Goal: Task Accomplishment & Management: Complete application form

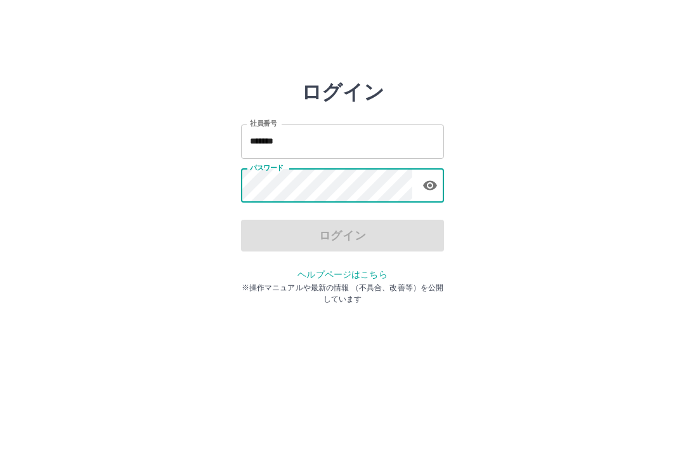
scroll to position [91, 0]
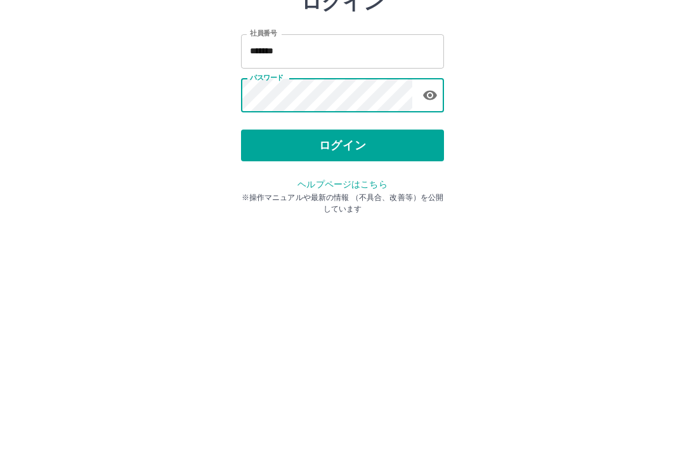
click at [386, 220] on button "ログイン" at bounding box center [342, 236] width 203 height 32
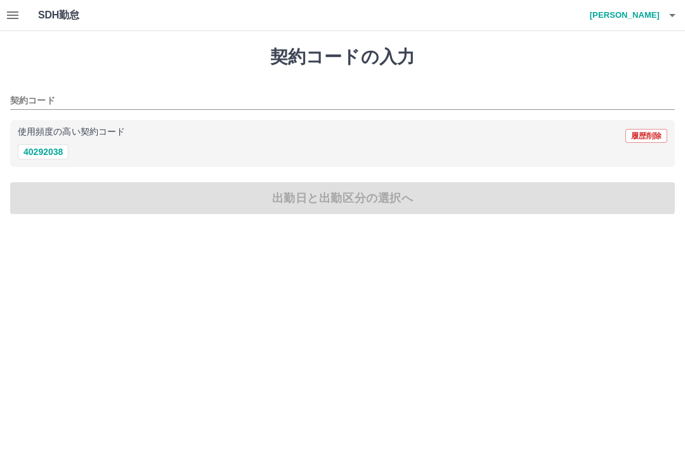
click at [27, 153] on button "40292038" at bounding box center [43, 151] width 51 height 15
type input "********"
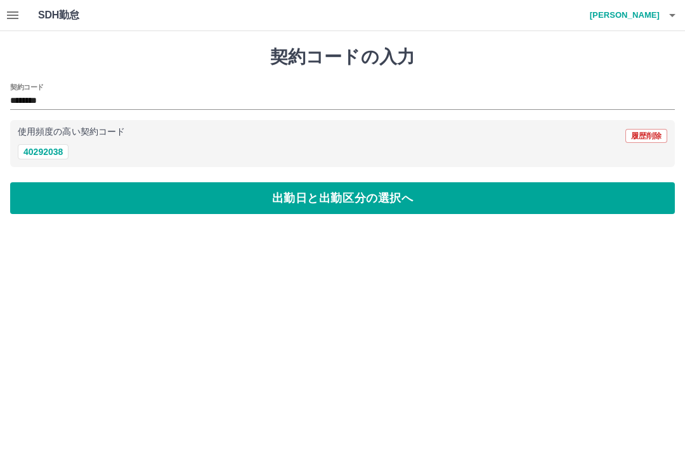
click at [385, 221] on div "契約コードの入力 契約コード ******** 使用頻度の高い契約コード 履歴削除 40292038 出勤日と出勤区分の選択へ" at bounding box center [342, 130] width 685 height 198
click at [386, 202] on button "出勤日と出勤区分の選択へ" at bounding box center [342, 198] width 665 height 32
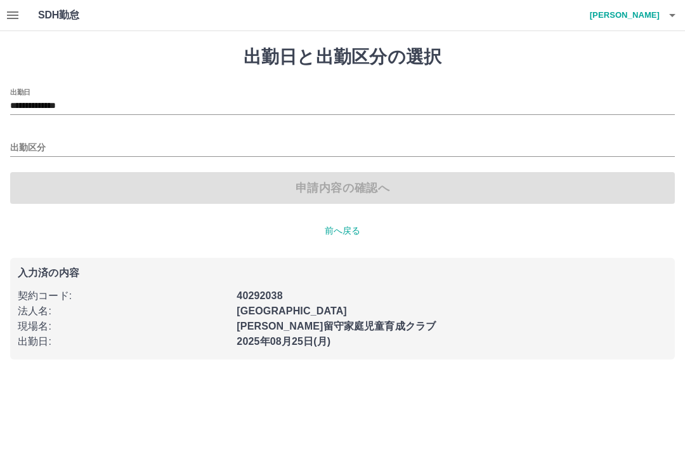
click at [11, 147] on input "出勤区分" at bounding box center [342, 148] width 665 height 16
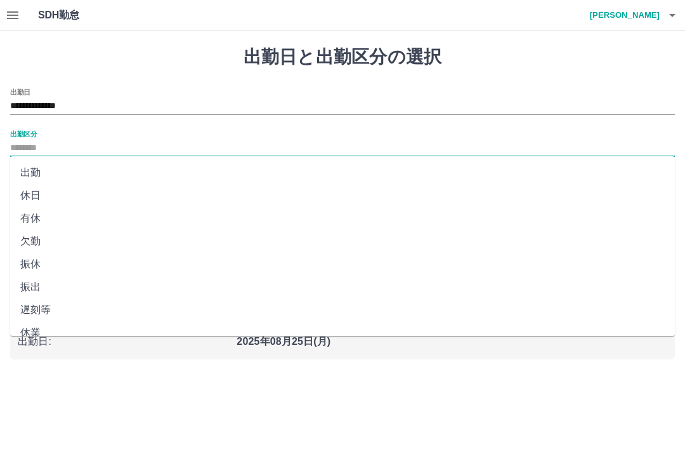
click at [23, 161] on li "出勤" at bounding box center [342, 172] width 665 height 23
type input "**"
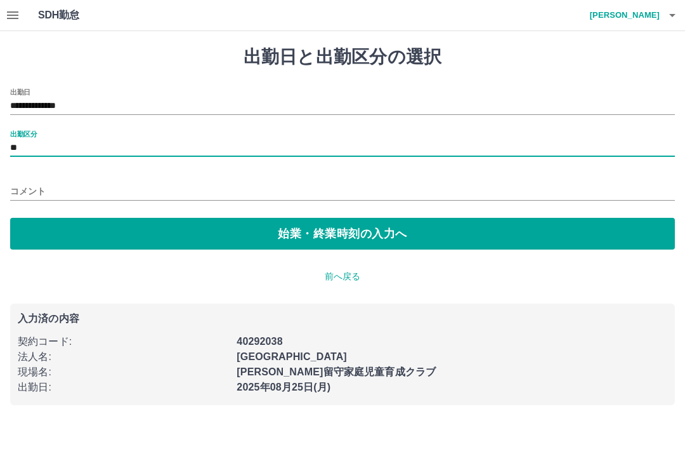
click at [50, 235] on button "始業・終業時刻の入力へ" at bounding box center [342, 234] width 665 height 32
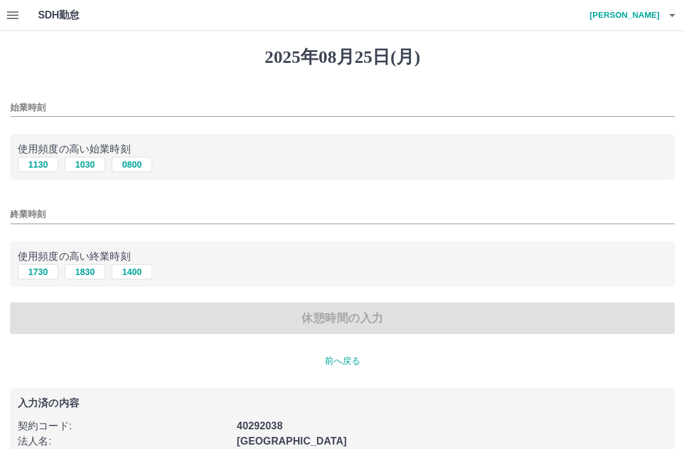
click at [25, 161] on button "1130" at bounding box center [38, 164] width 41 height 15
type input "****"
click at [32, 276] on button "1730" at bounding box center [38, 271] width 41 height 15
type input "****"
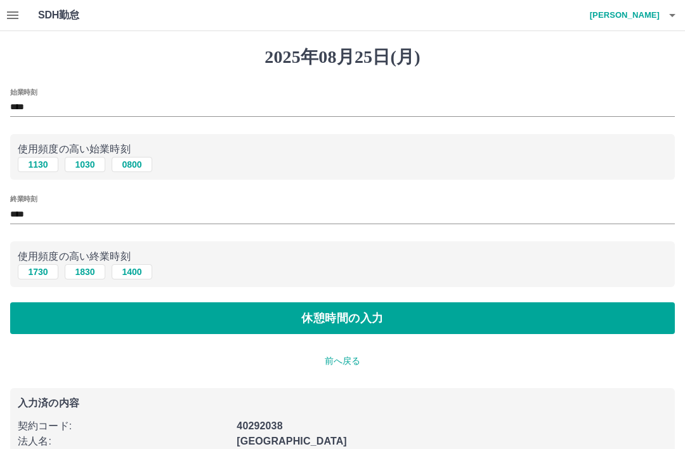
click at [35, 322] on button "休憩時間の入力" at bounding box center [342, 318] width 665 height 32
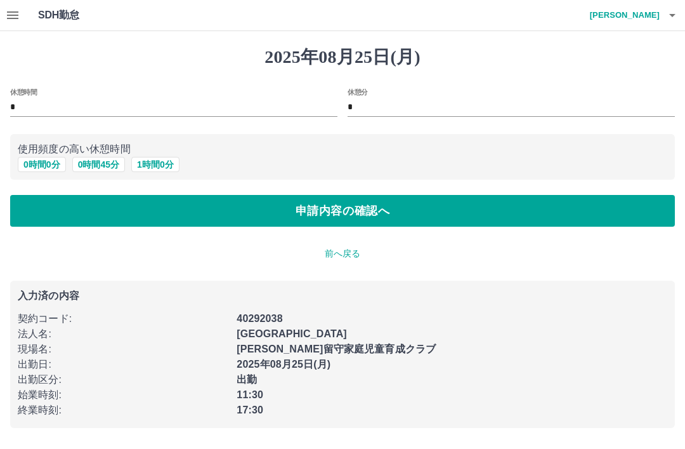
click at [35, 162] on button "0 時間 0 分" at bounding box center [42, 164] width 48 height 15
click at [33, 215] on button "申請内容の確認へ" at bounding box center [342, 211] width 665 height 32
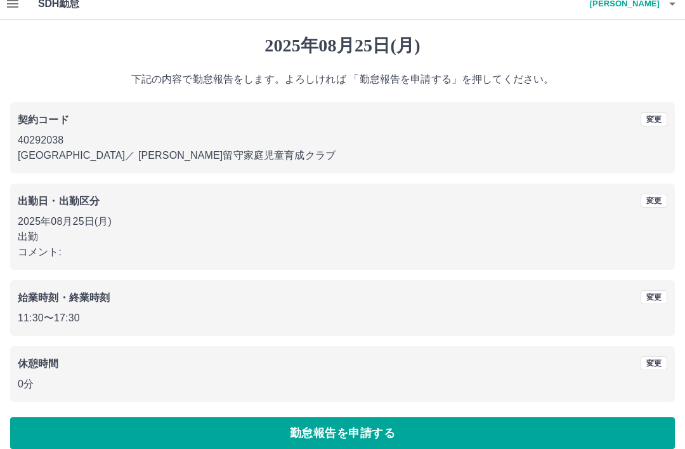
scroll to position [26, 0]
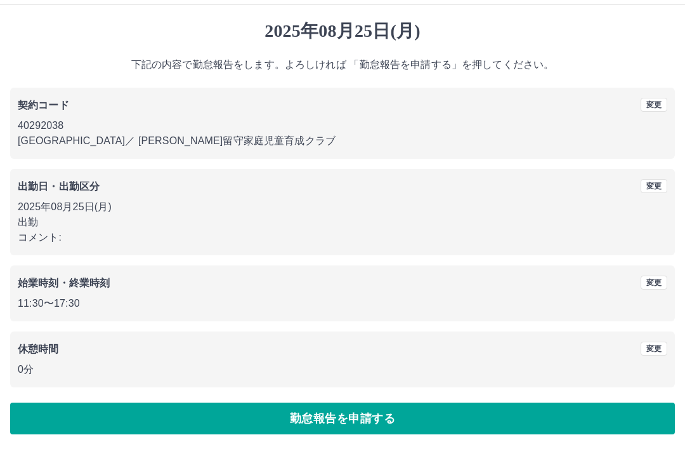
click at [565, 417] on button "勤怠報告を申請する" at bounding box center [342, 418] width 665 height 32
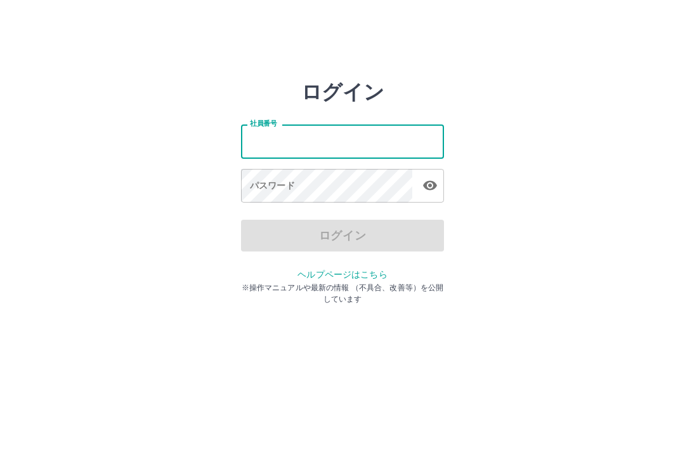
type input "*******"
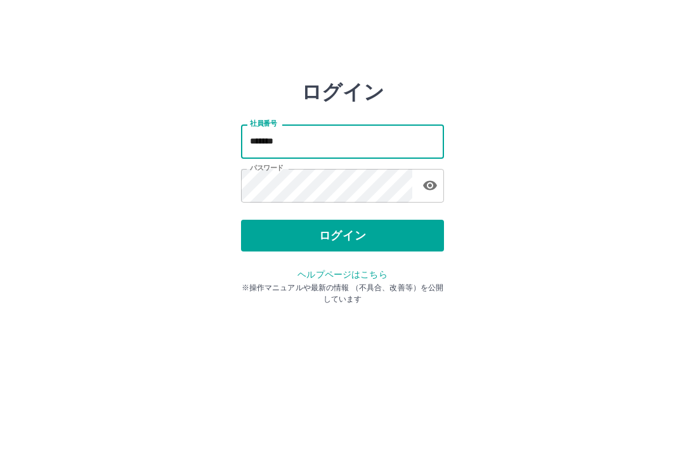
click at [372, 234] on button "ログイン" at bounding box center [342, 236] width 203 height 32
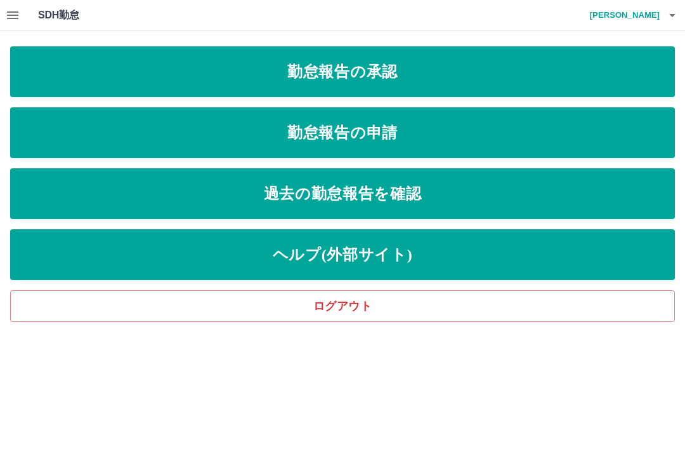
click at [409, 147] on link "勤怠報告の申請" at bounding box center [342, 132] width 665 height 51
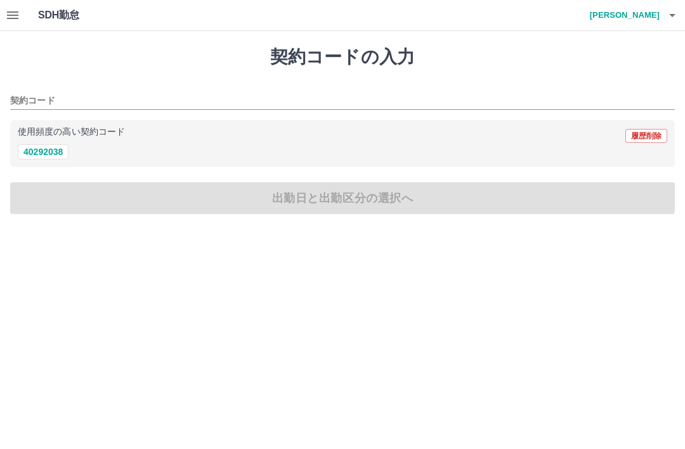
click at [49, 157] on button "40292038" at bounding box center [43, 151] width 51 height 15
type input "********"
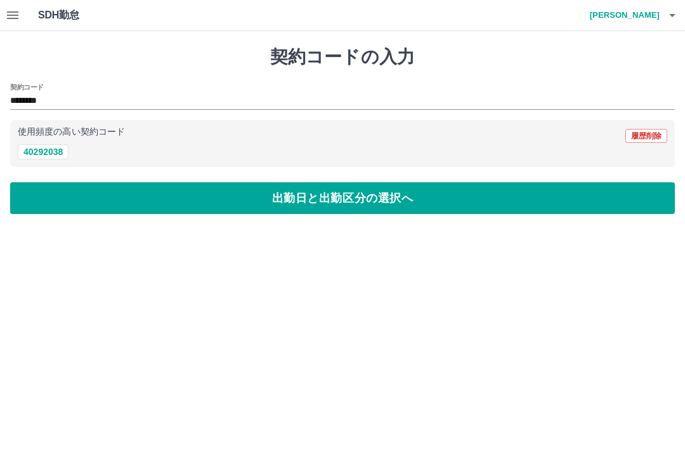
click at [284, 199] on button "出勤日と出勤区分の選択へ" at bounding box center [342, 198] width 665 height 32
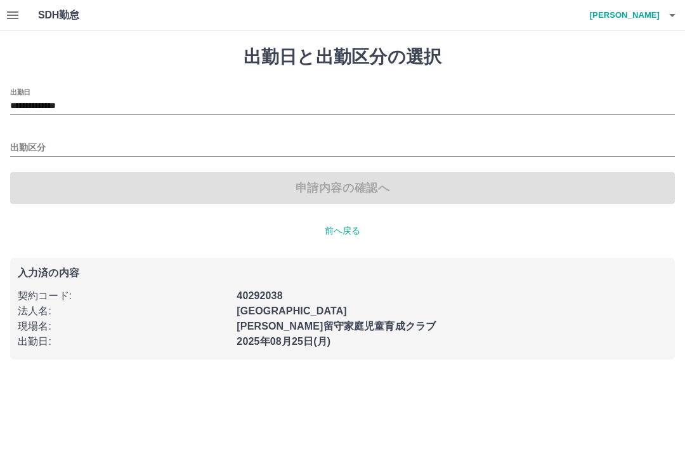
click at [34, 146] on input "出勤区分" at bounding box center [342, 148] width 665 height 16
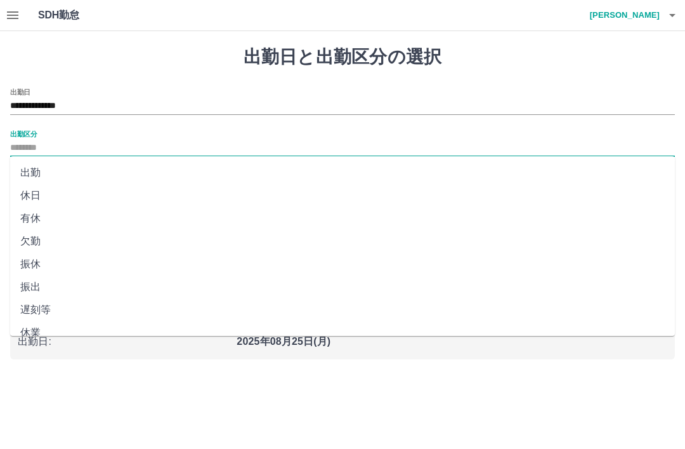
click at [39, 166] on li "出勤" at bounding box center [342, 172] width 665 height 23
type input "**"
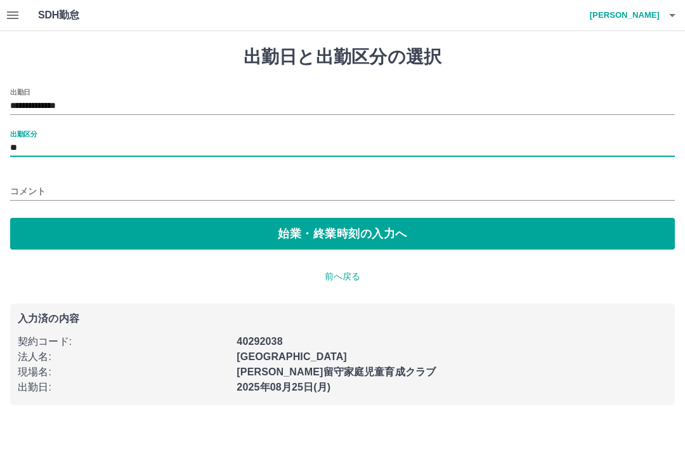
click at [324, 234] on button "始業・終業時刻の入力へ" at bounding box center [342, 234] width 665 height 32
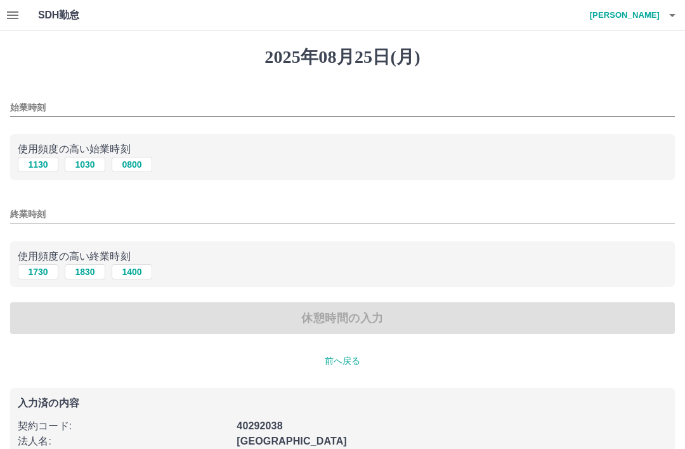
click at [86, 166] on button "1030" at bounding box center [85, 164] width 41 height 15
type input "****"
click at [89, 271] on button "1830" at bounding box center [85, 271] width 41 height 15
type input "****"
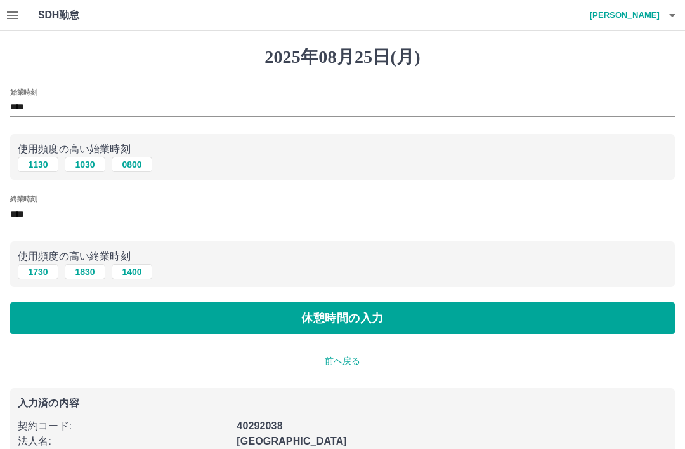
click at [360, 317] on button "休憩時間の入力" at bounding box center [342, 318] width 665 height 32
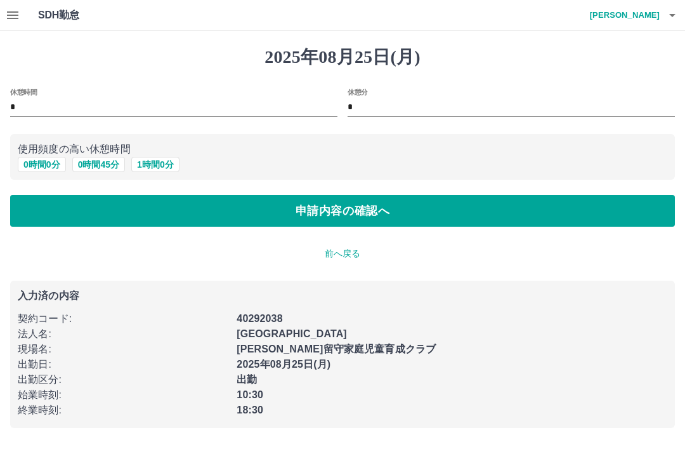
click at [161, 166] on button "1 時間 0 分" at bounding box center [155, 164] width 48 height 15
type input "*"
click at [353, 210] on button "申請内容の確認へ" at bounding box center [342, 211] width 665 height 32
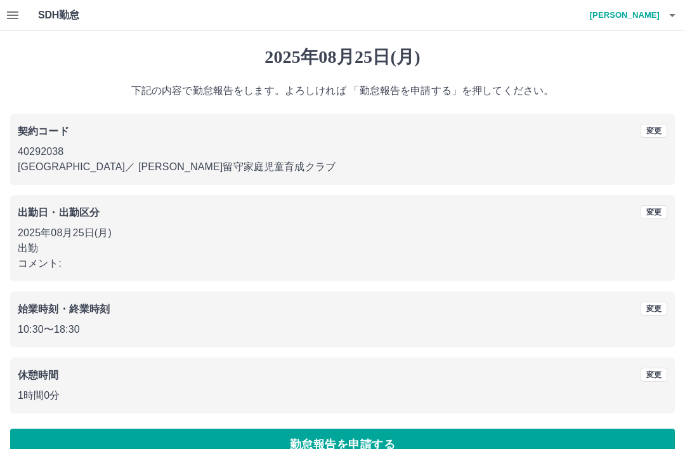
click at [436, 445] on button "勤怠報告を申請する" at bounding box center [342, 444] width 665 height 32
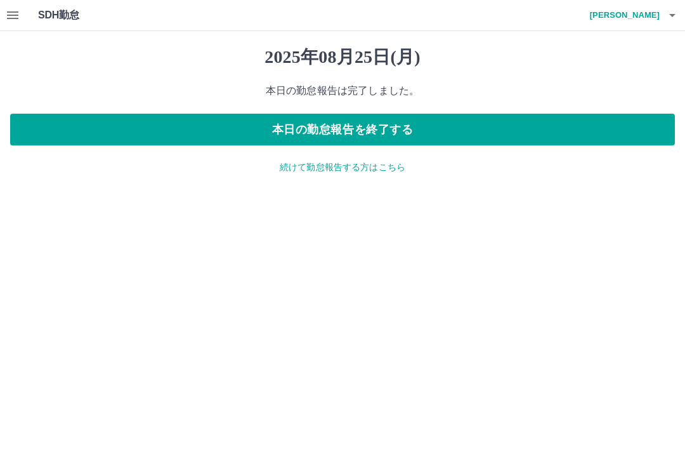
click at [5, 12] on icon "button" at bounding box center [12, 15] width 15 height 15
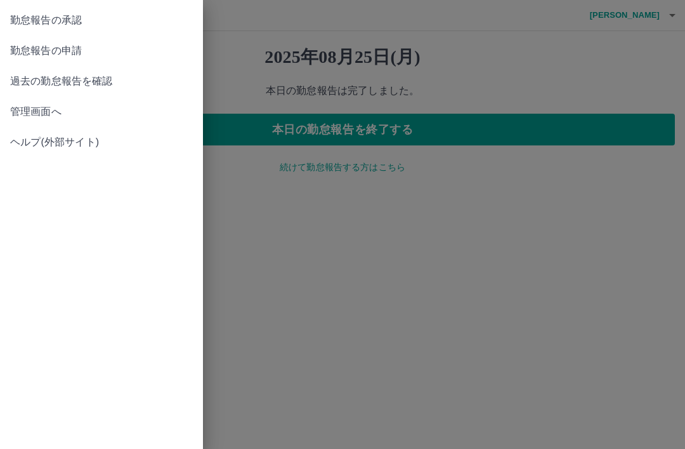
click at [69, 18] on span "勤怠報告の承認" at bounding box center [101, 20] width 183 height 15
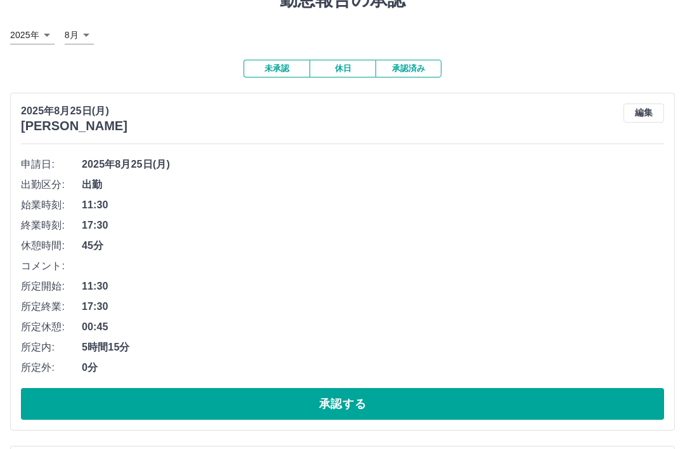
scroll to position [57, 0]
click at [646, 113] on button "編集" at bounding box center [644, 112] width 41 height 19
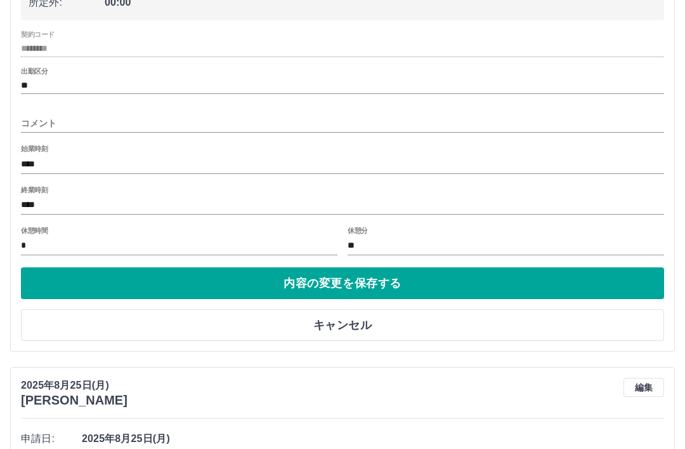
scroll to position [324, 0]
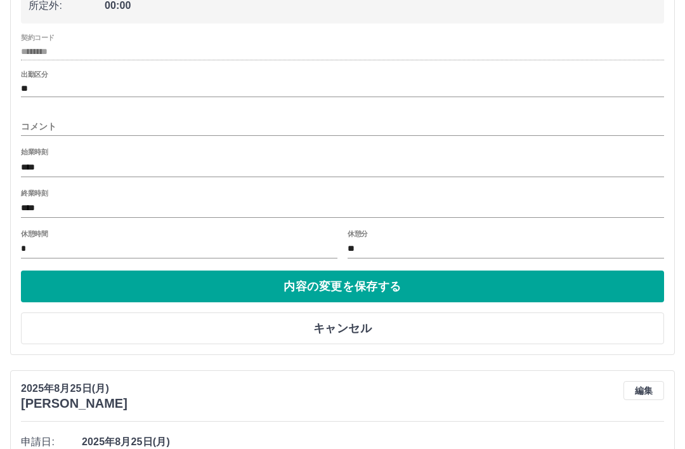
click at [367, 240] on input "**" at bounding box center [506, 249] width 317 height 18
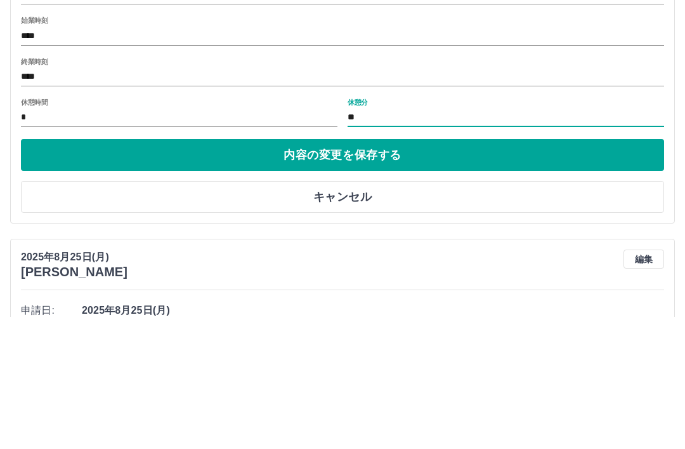
click at [369, 240] on input "**" at bounding box center [506, 249] width 317 height 18
type input "*"
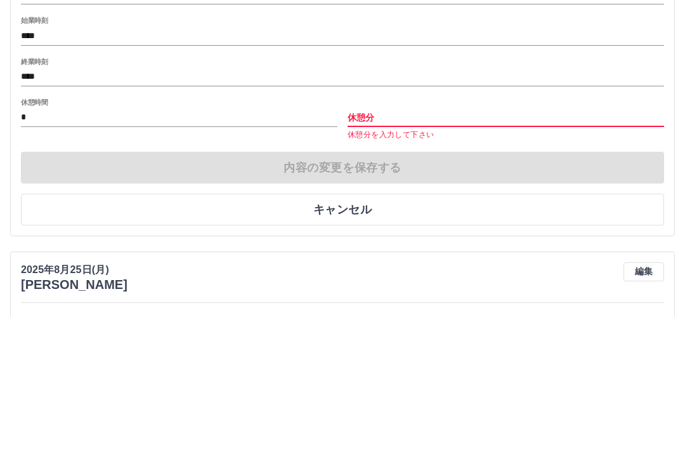
click at [362, 284] on div "内容の変更を保存する キャンセル" at bounding box center [342, 321] width 643 height 74
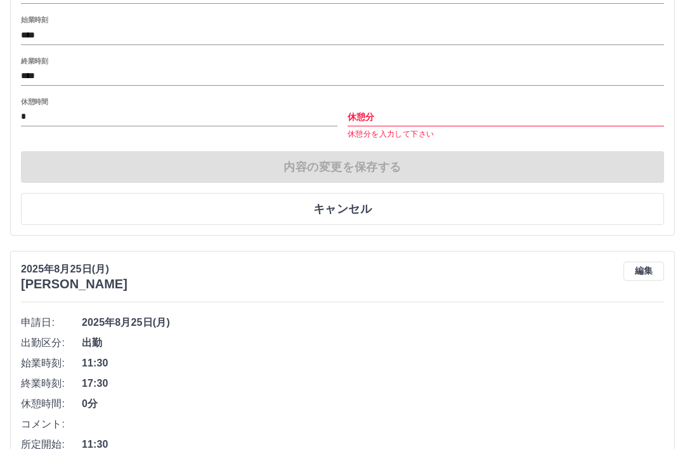
click at [353, 158] on div "内容の変更を保存する キャンセル" at bounding box center [342, 188] width 643 height 74
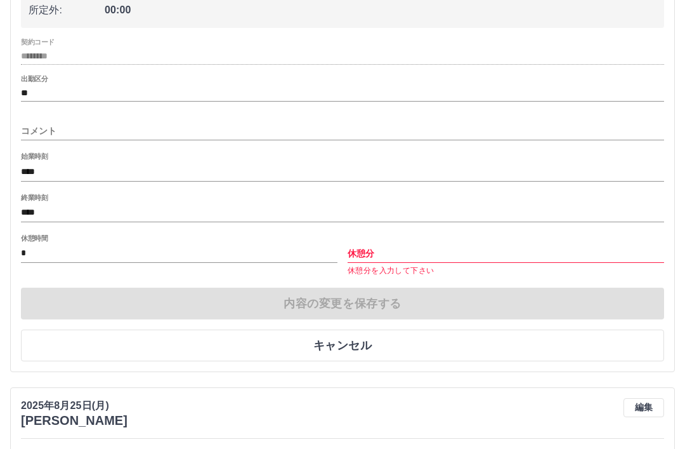
scroll to position [322, 0]
click at [370, 243] on input "休憩分" at bounding box center [506, 252] width 317 height 18
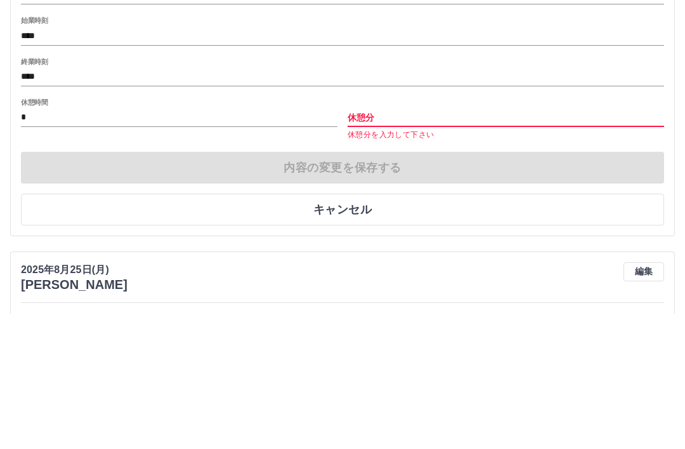
type input "*"
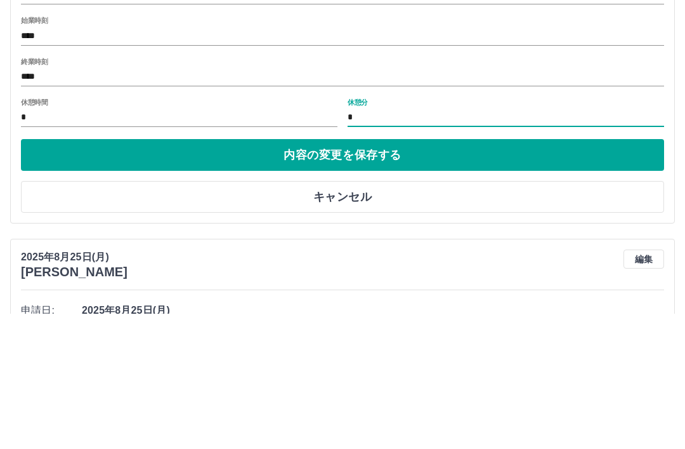
click at [364, 274] on button "内容の変更を保存する" at bounding box center [342, 290] width 643 height 32
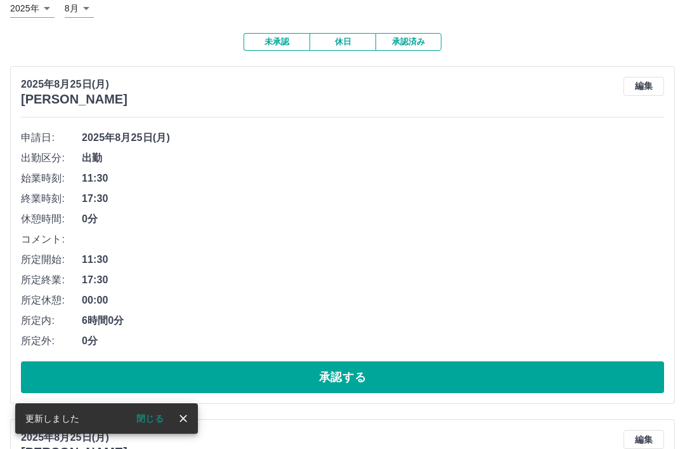
scroll to position [83, 0]
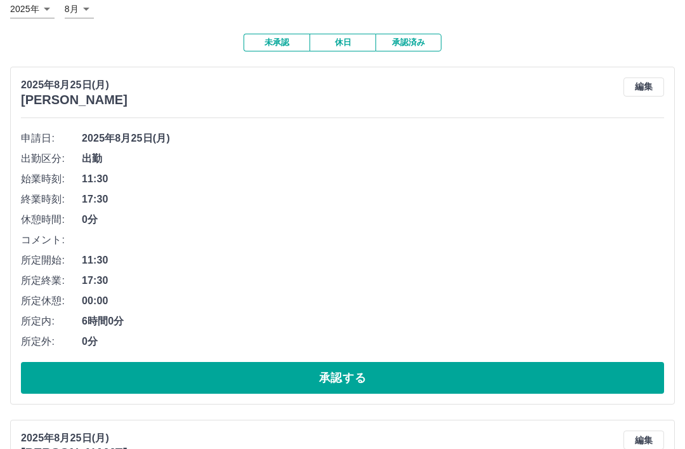
click at [335, 371] on button "承認する" at bounding box center [342, 378] width 643 height 32
click at [364, 372] on button "承認する" at bounding box center [342, 378] width 643 height 32
click at [355, 372] on button "承認する" at bounding box center [342, 378] width 643 height 32
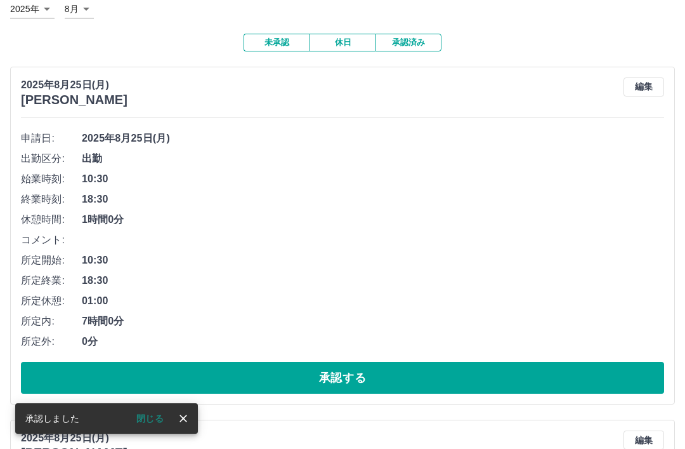
click at [360, 375] on button "承認する" at bounding box center [342, 378] width 643 height 32
click at [365, 380] on button "承認する" at bounding box center [342, 378] width 643 height 32
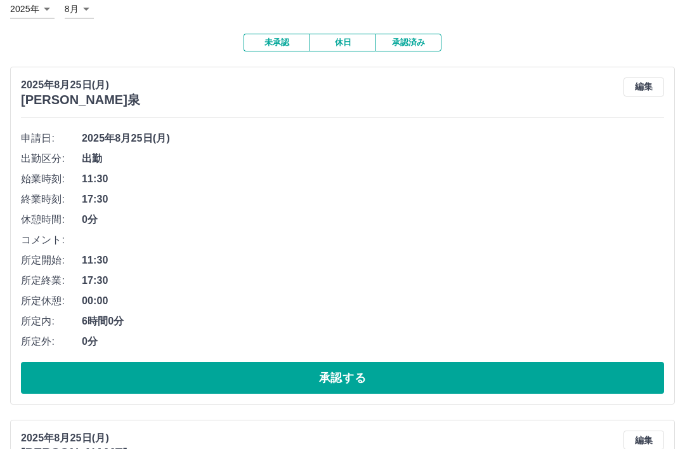
click at [343, 374] on button "承認する" at bounding box center [342, 378] width 643 height 32
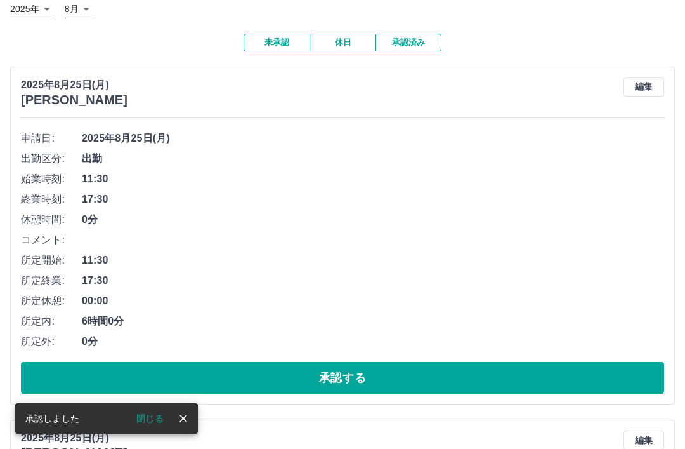
click at [357, 375] on button "承認する" at bounding box center [342, 378] width 643 height 32
click at [360, 372] on button "承認する" at bounding box center [342, 378] width 643 height 32
click at [354, 374] on button "承認する" at bounding box center [342, 378] width 643 height 32
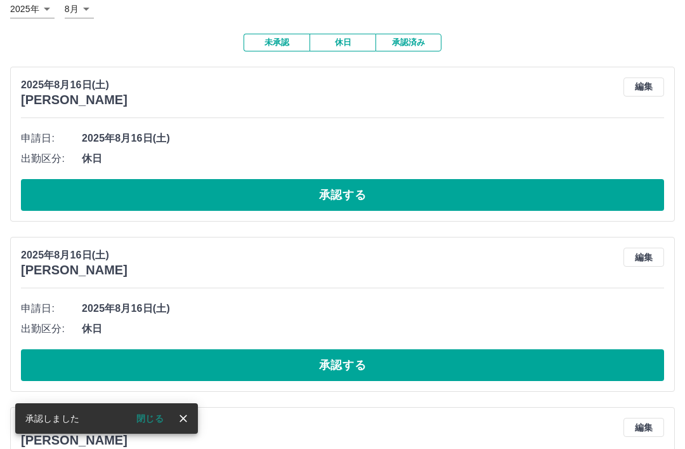
click at [362, 195] on button "承認する" at bounding box center [342, 195] width 643 height 32
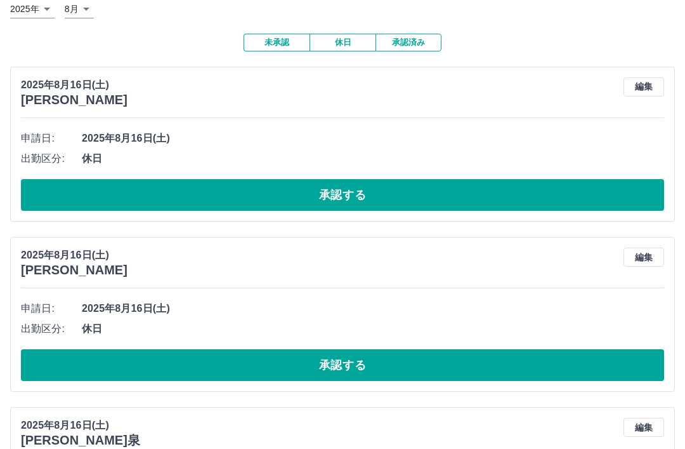
click at [382, 194] on button "承認する" at bounding box center [342, 195] width 643 height 32
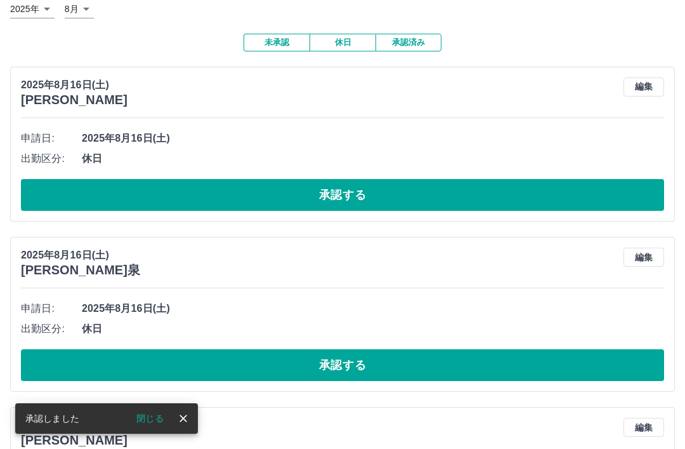
click at [382, 193] on button "承認する" at bounding box center [342, 195] width 643 height 32
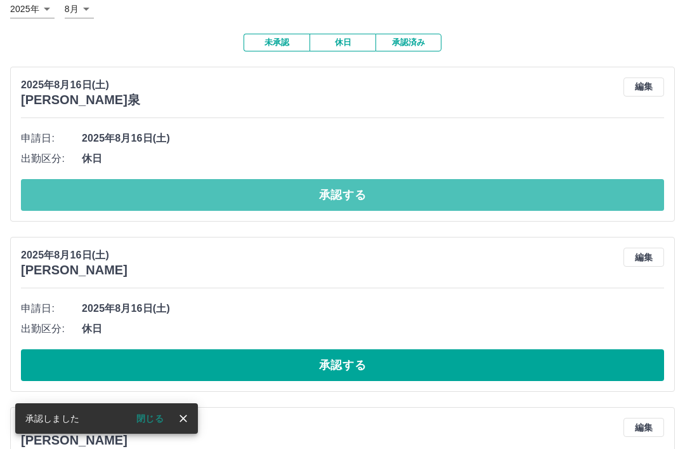
click at [371, 194] on button "承認する" at bounding box center [342, 195] width 643 height 32
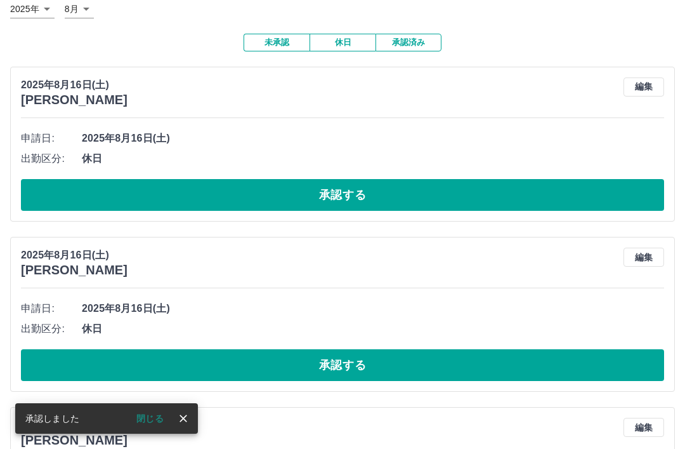
click at [375, 191] on button "承認する" at bounding box center [342, 195] width 643 height 32
click at [376, 193] on button "承認する" at bounding box center [342, 195] width 643 height 32
click at [376, 191] on button "承認する" at bounding box center [342, 195] width 643 height 32
click at [381, 189] on button "承認する" at bounding box center [342, 195] width 643 height 32
click at [371, 197] on button "承認する" at bounding box center [342, 195] width 643 height 32
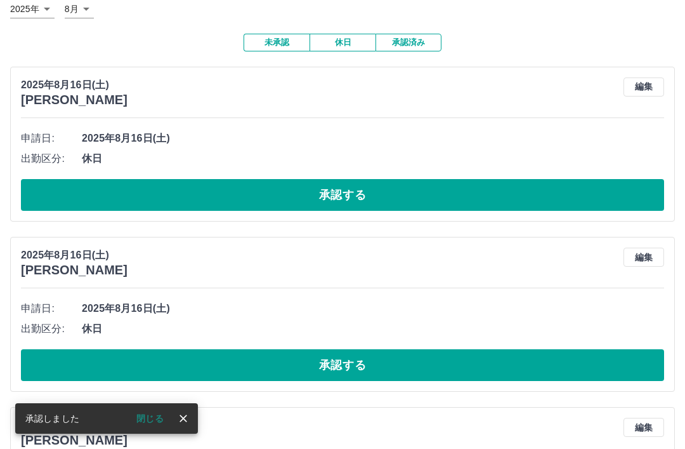
click at [376, 194] on button "承認する" at bounding box center [342, 195] width 643 height 32
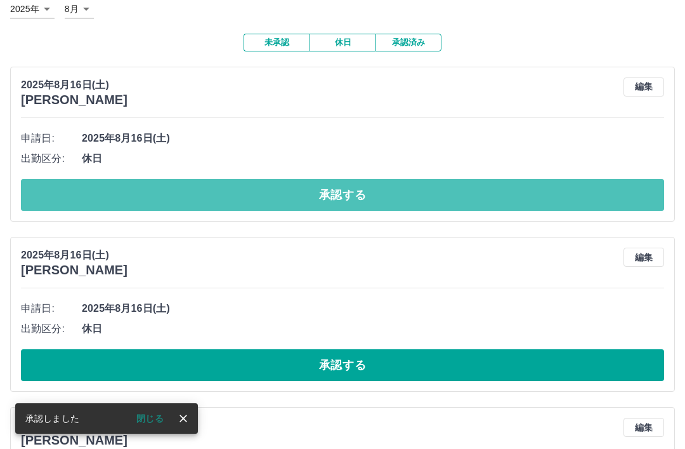
click at [380, 189] on button "承認する" at bounding box center [342, 195] width 643 height 32
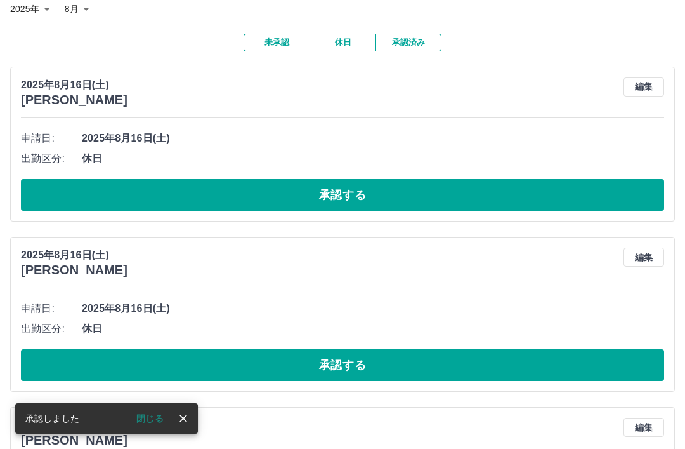
click at [384, 192] on button "承認する" at bounding box center [342, 195] width 643 height 32
click at [376, 192] on button "承認する" at bounding box center [342, 195] width 643 height 32
click at [372, 192] on button "承認する" at bounding box center [342, 195] width 643 height 32
click at [379, 188] on button "承認する" at bounding box center [342, 195] width 643 height 32
click at [356, 196] on button "承認する" at bounding box center [342, 195] width 643 height 32
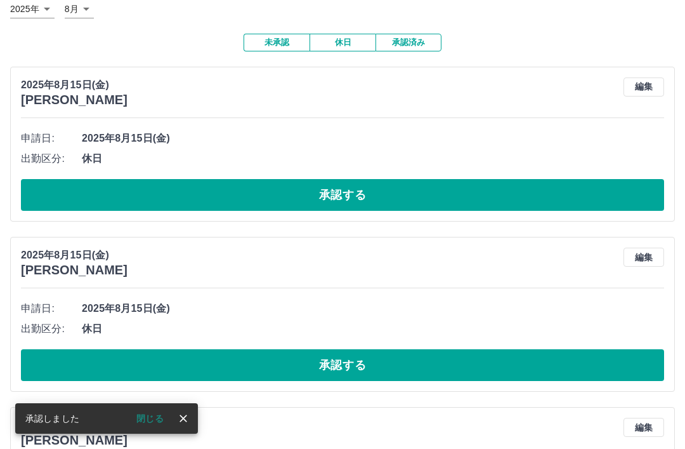
click at [374, 195] on button "承認する" at bounding box center [342, 195] width 643 height 32
click at [364, 187] on button "承認する" at bounding box center [342, 195] width 643 height 32
click at [382, 189] on button "承認する" at bounding box center [342, 195] width 643 height 32
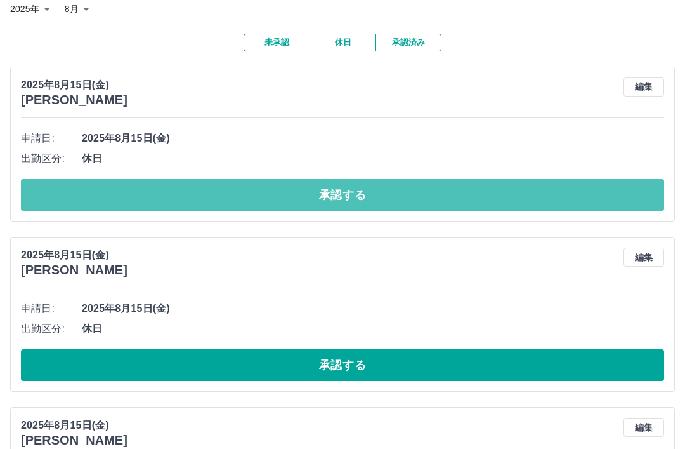
click at [376, 197] on button "承認する" at bounding box center [342, 195] width 643 height 32
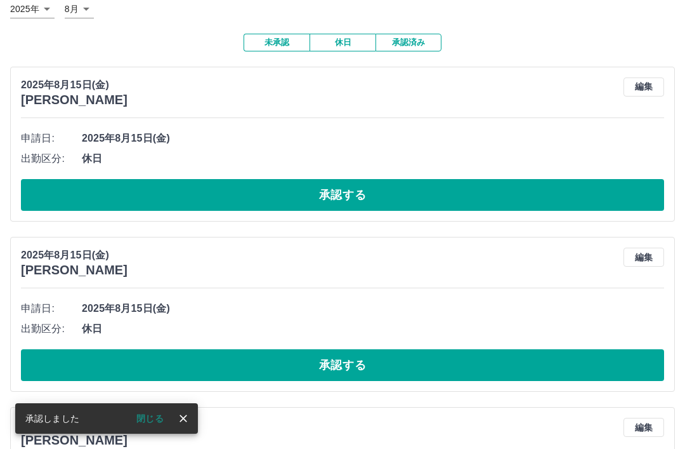
click at [371, 197] on button "承認する" at bounding box center [342, 195] width 643 height 32
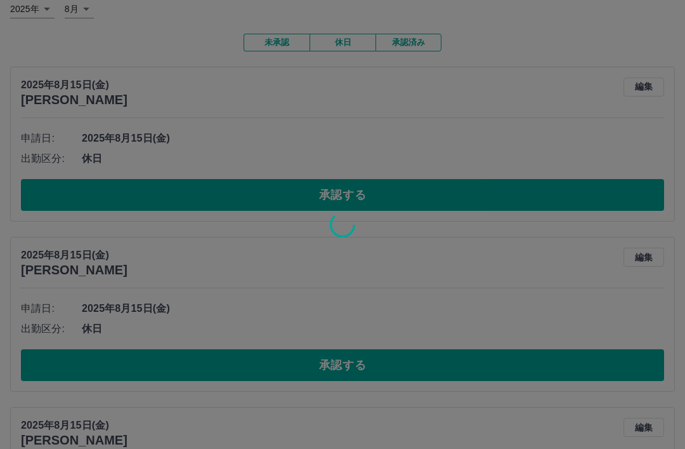
scroll to position [39, 0]
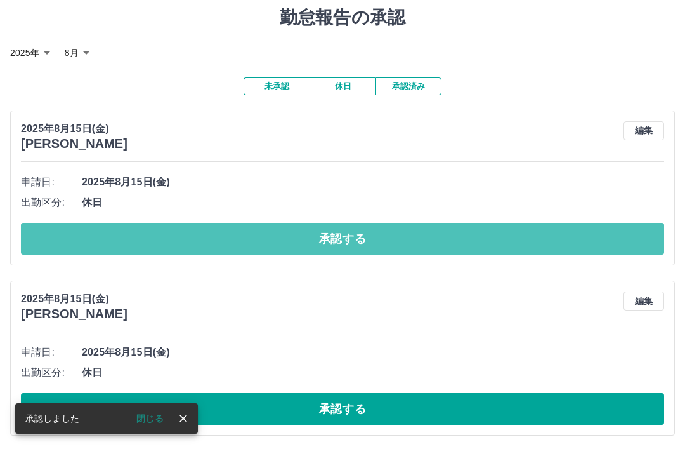
click at [346, 230] on button "承認する" at bounding box center [342, 239] width 643 height 32
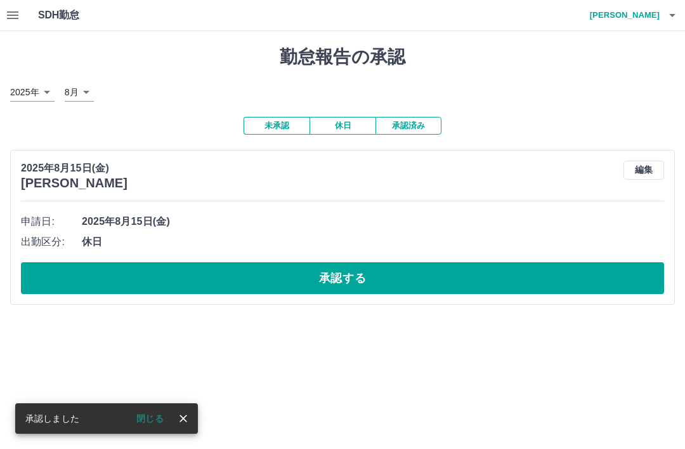
scroll to position [0, 0]
click at [338, 278] on button "承認する" at bounding box center [342, 278] width 643 height 32
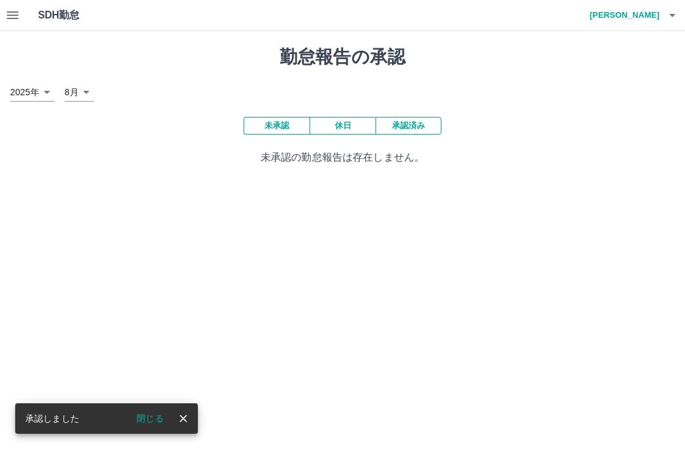
click at [13, 15] on icon "button" at bounding box center [12, 15] width 11 height 8
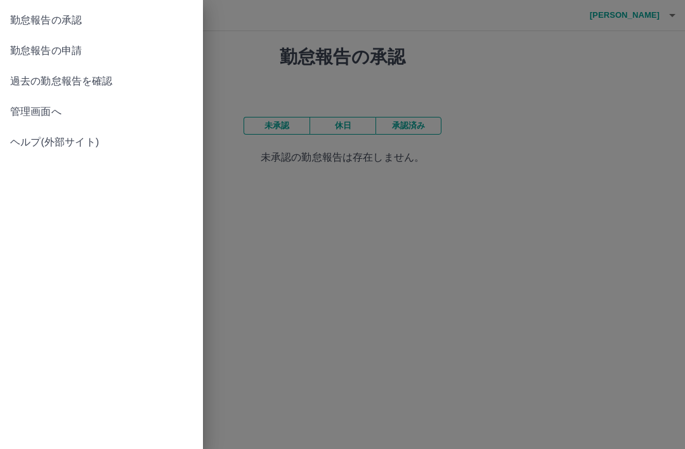
click at [78, 52] on span "勤怠報告の申請" at bounding box center [101, 50] width 183 height 15
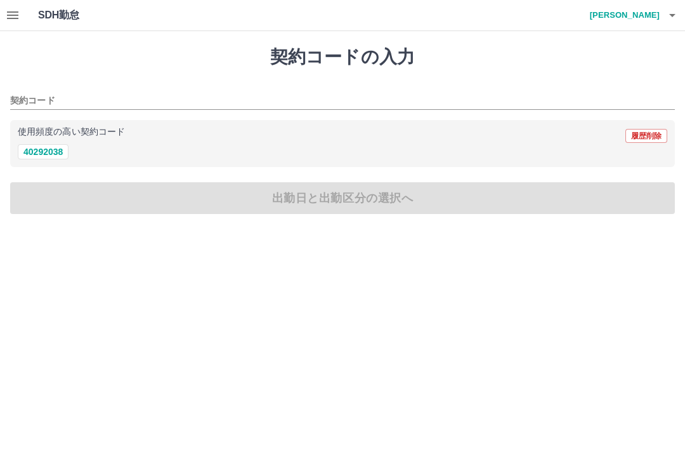
click at [43, 147] on button "40292038" at bounding box center [43, 151] width 51 height 15
type input "********"
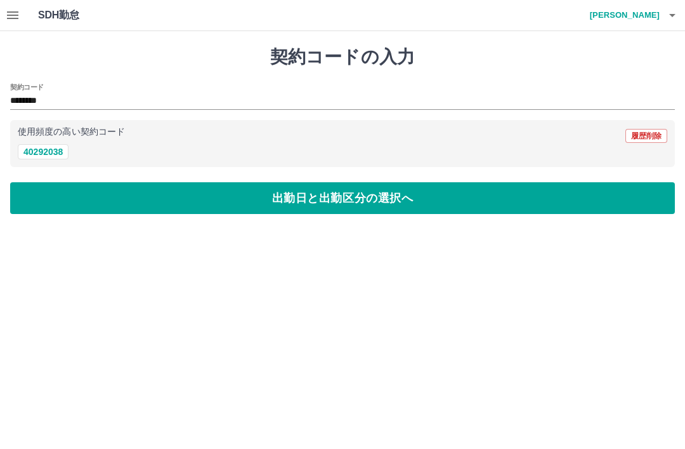
click at [338, 195] on button "出勤日と出勤区分の選択へ" at bounding box center [342, 198] width 665 height 32
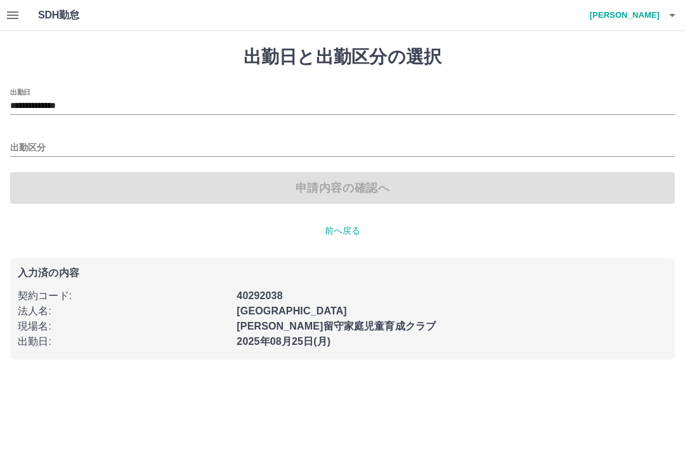
click at [110, 103] on input "**********" at bounding box center [342, 106] width 665 height 16
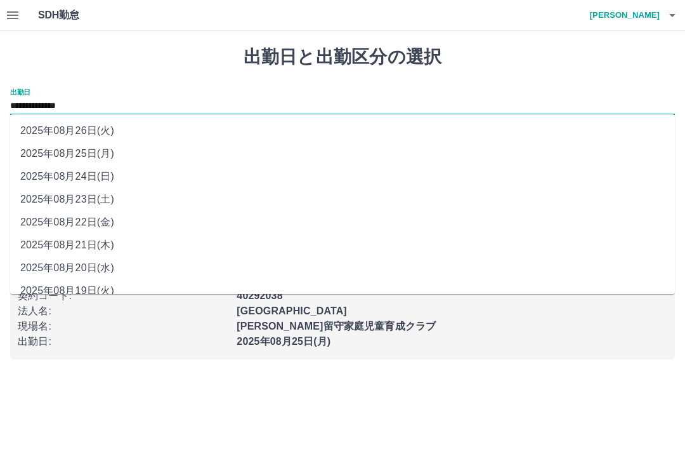
click at [83, 130] on li "2025年08月26日(火)" at bounding box center [342, 130] width 665 height 23
type input "**********"
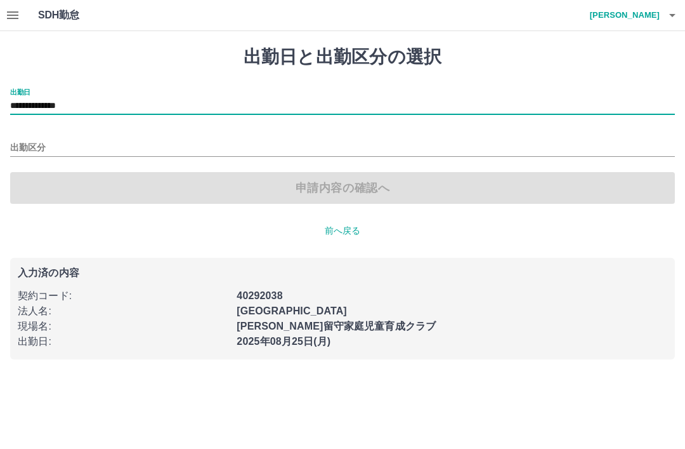
click at [40, 145] on input "出勤区分" at bounding box center [342, 148] width 665 height 16
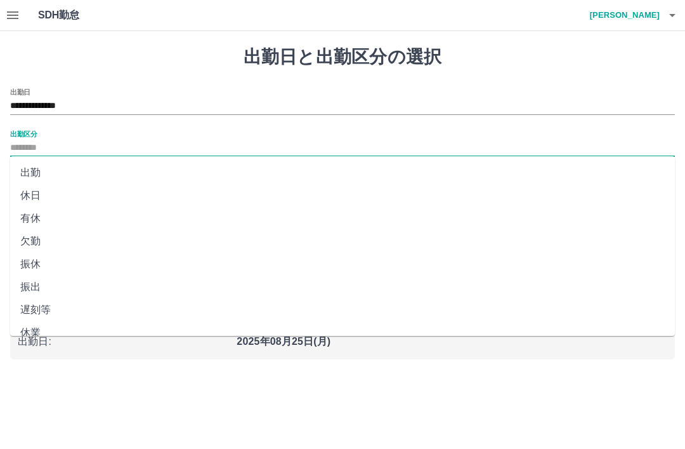
click at [47, 217] on li "有休" at bounding box center [342, 218] width 665 height 23
type input "**"
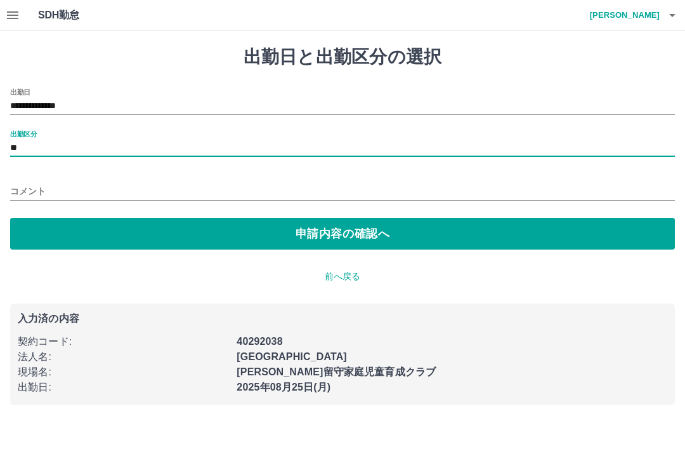
click at [325, 230] on button "申請内容の確認へ" at bounding box center [342, 234] width 665 height 32
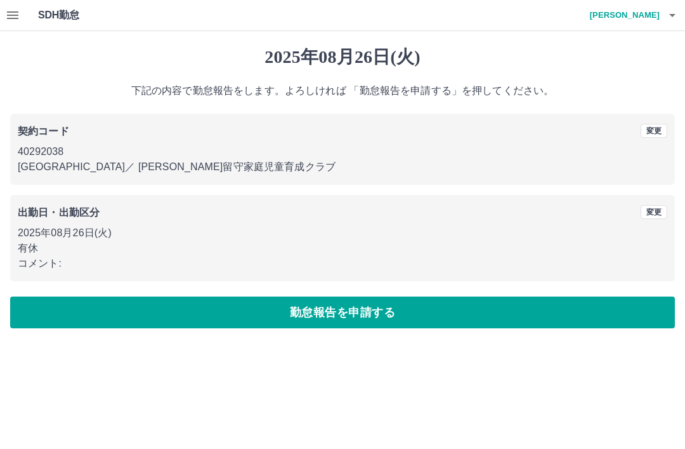
click at [59, 265] on p "コメント:" at bounding box center [343, 263] width 650 height 15
click at [658, 207] on button "変更" at bounding box center [654, 212] width 27 height 14
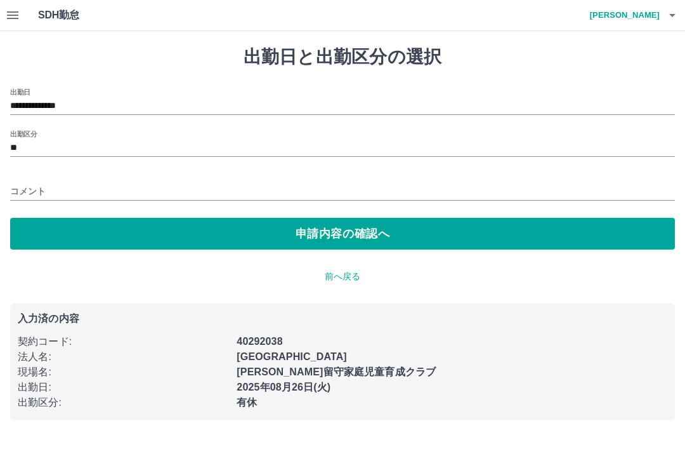
click at [24, 186] on input "コメント" at bounding box center [342, 191] width 665 height 18
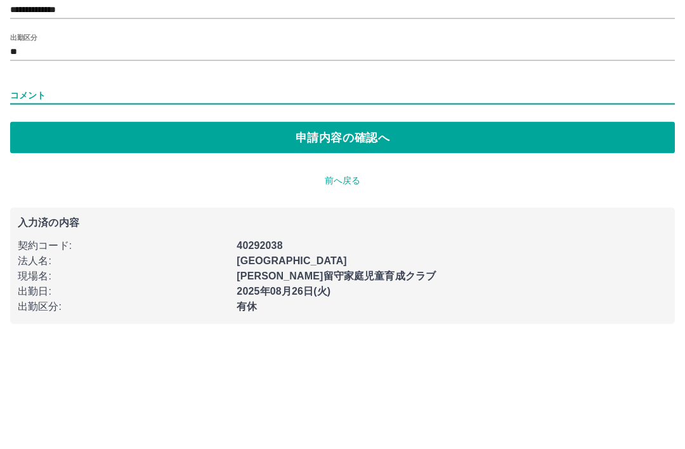
type input "*"
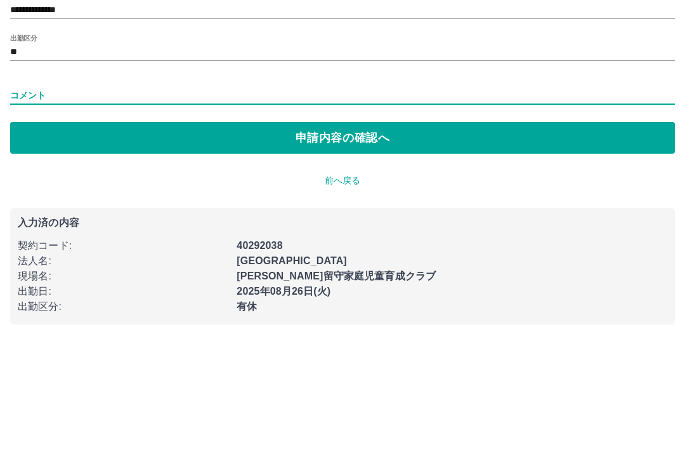
type input "*"
type input "****"
click at [332, 218] on button "申請内容の確認へ" at bounding box center [342, 234] width 665 height 32
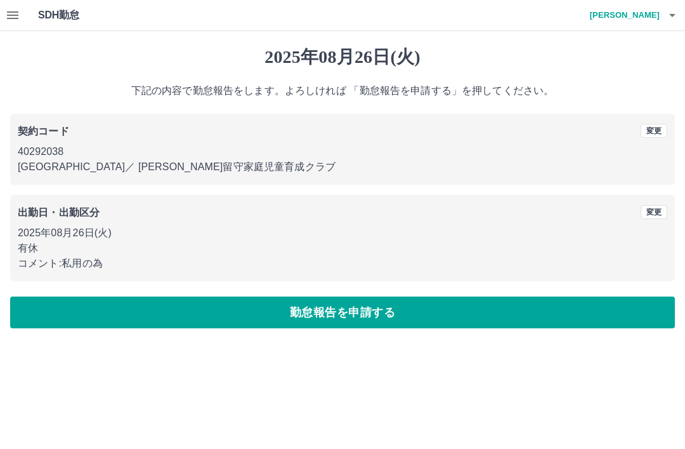
click at [343, 309] on button "勤怠報告を申請する" at bounding box center [342, 312] width 665 height 32
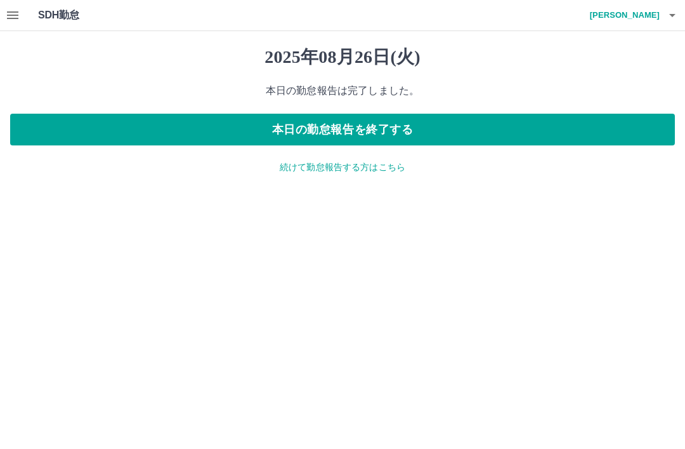
click at [8, 17] on icon "button" at bounding box center [12, 15] width 15 height 15
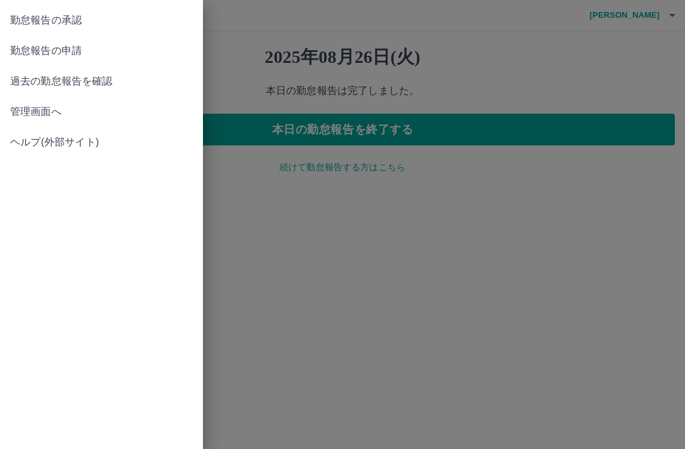
click at [69, 55] on span "勤怠報告の申請" at bounding box center [101, 50] width 183 height 15
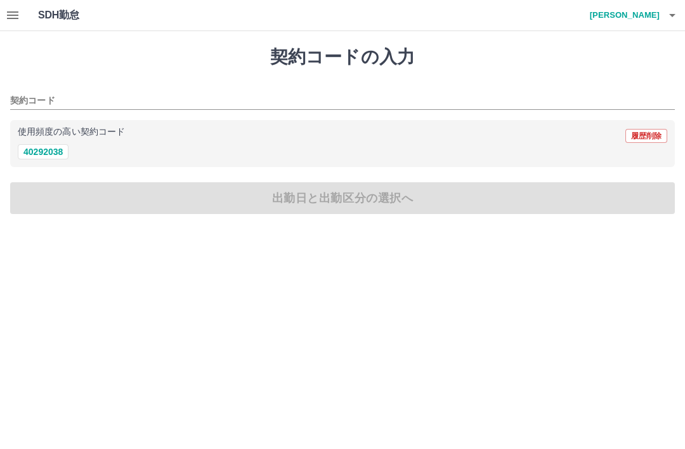
click at [46, 152] on button "40292038" at bounding box center [43, 151] width 51 height 15
type input "********"
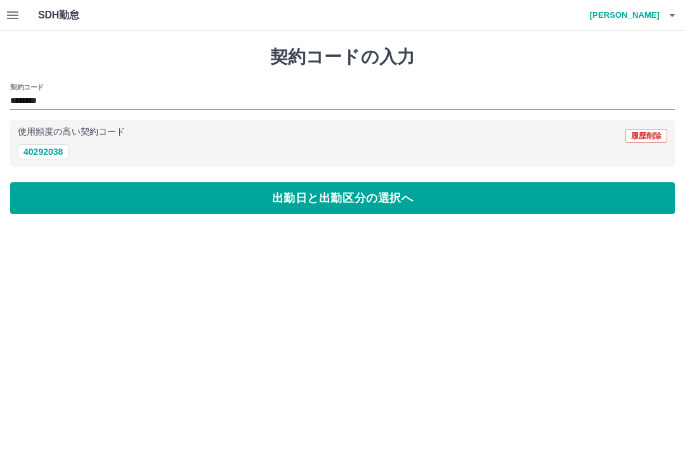
click at [332, 197] on button "出勤日と出勤区分の選択へ" at bounding box center [342, 198] width 665 height 32
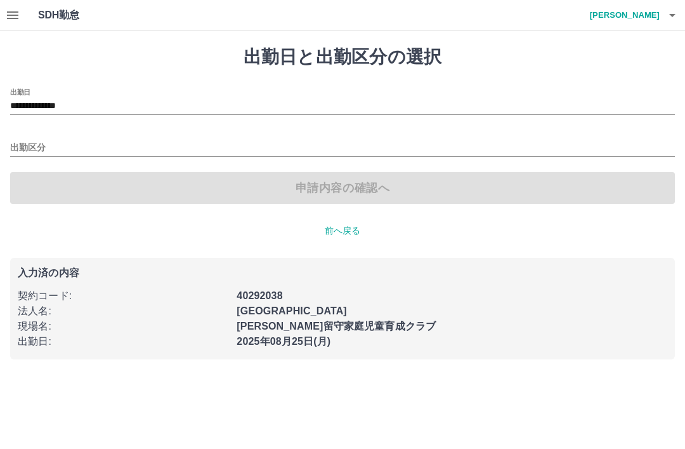
click at [63, 103] on input "**********" at bounding box center [342, 106] width 665 height 16
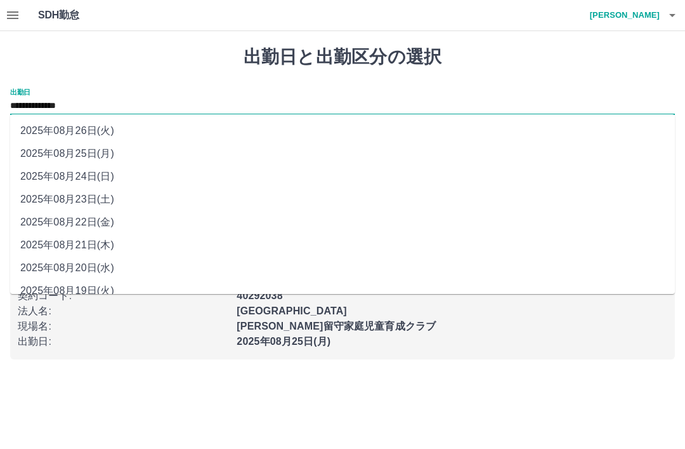
click at [141, 81] on div "**********" at bounding box center [342, 202] width 685 height 343
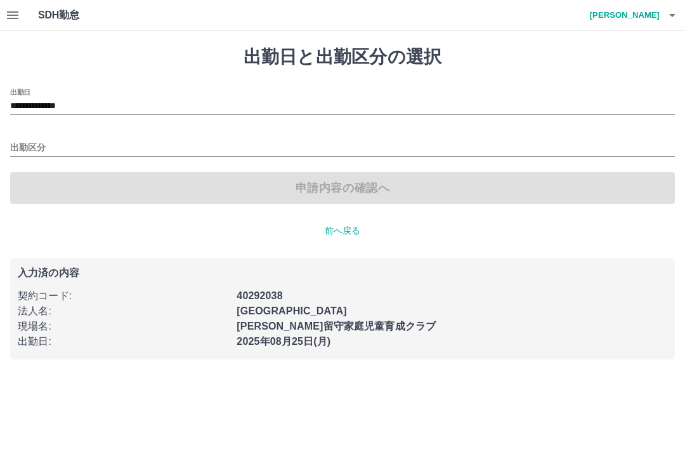
click at [3, 8] on button "button" at bounding box center [12, 15] width 25 height 30
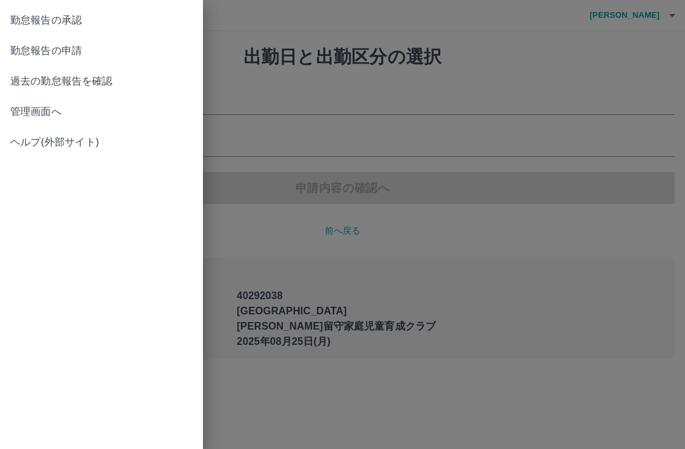
click at [145, 236] on div "勤怠報告の承認 勤怠報告の申請 過去の勤怠報告を確認 管理画面へ ヘルプ(外部サイト)" at bounding box center [101, 224] width 203 height 449
click at [577, 105] on div at bounding box center [342, 224] width 685 height 449
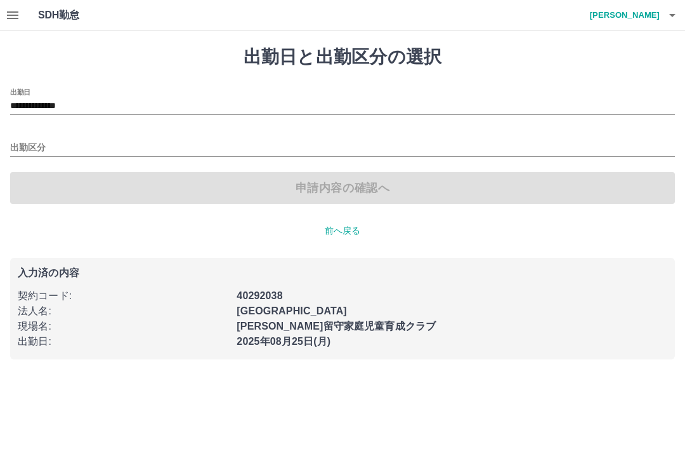
click at [674, 15] on icon "button" at bounding box center [672, 15] width 6 height 3
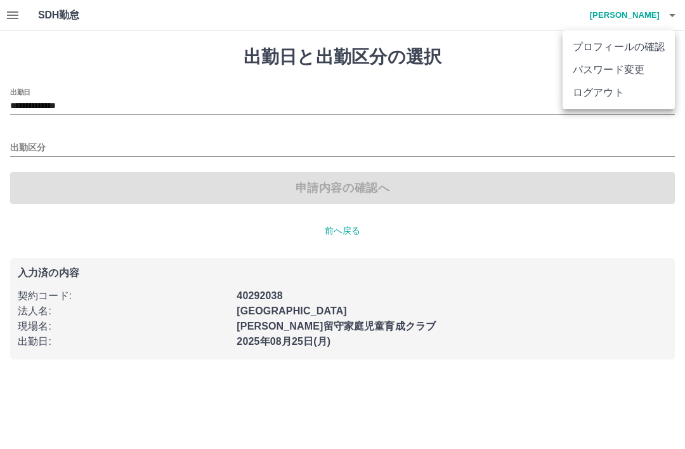
click at [599, 95] on li "ログアウト" at bounding box center [619, 92] width 112 height 23
